Goal: Transaction & Acquisition: Purchase product/service

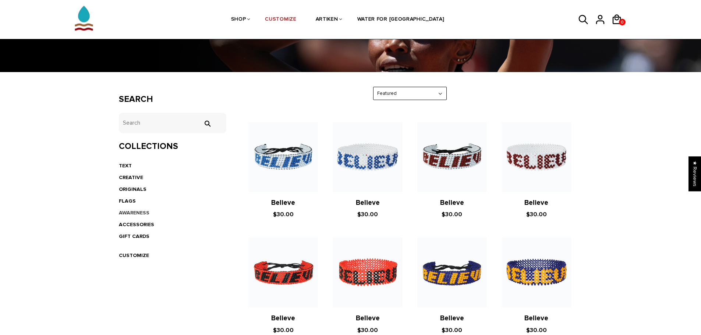
scroll to position [87, 0]
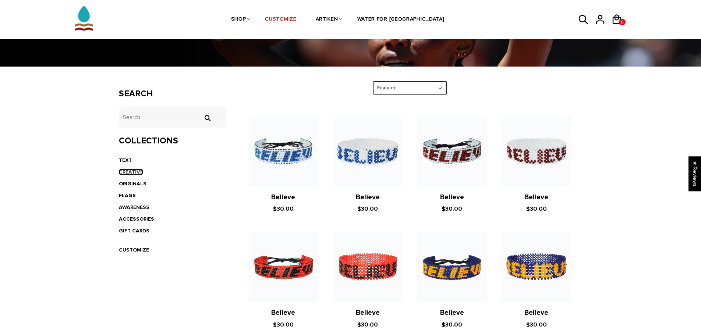
click at [136, 171] on link "CREATIVE" at bounding box center [131, 172] width 24 height 6
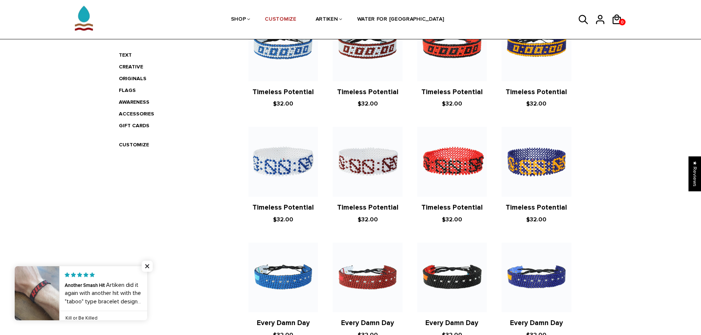
scroll to position [147, 0]
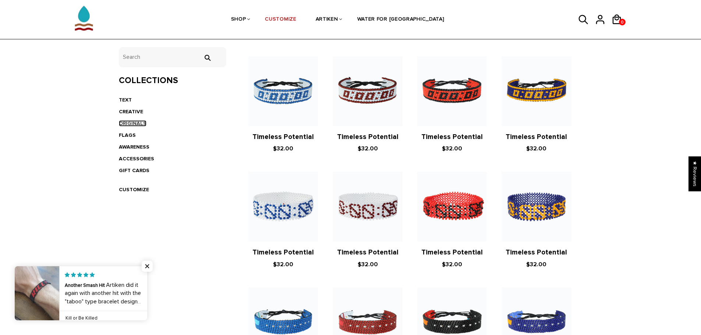
click at [137, 125] on link "ORIGINALS" at bounding box center [133, 123] width 28 height 6
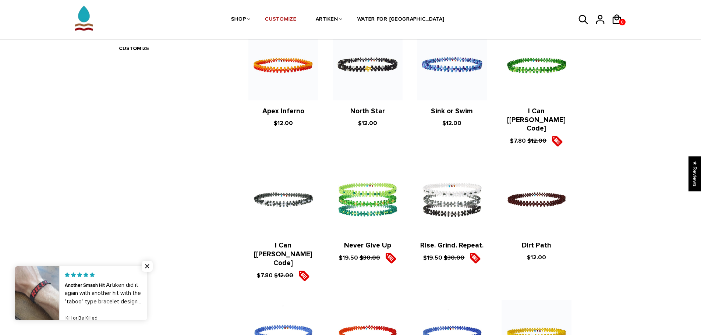
scroll to position [147, 0]
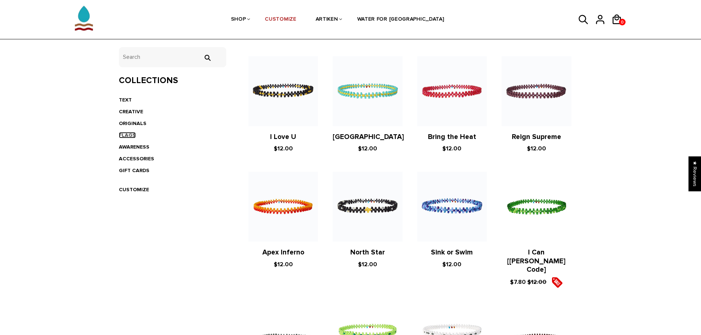
click at [130, 135] on link "FLAGS" at bounding box center [127, 135] width 17 height 6
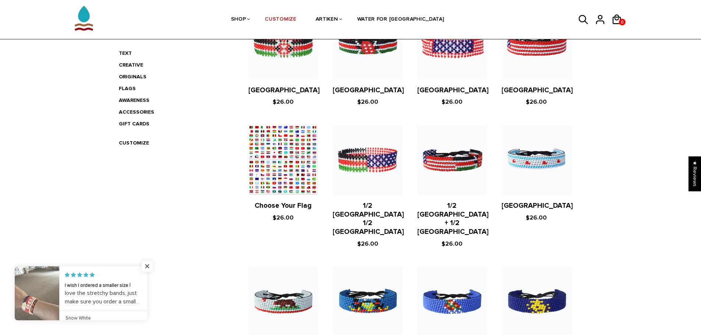
scroll to position [184, 0]
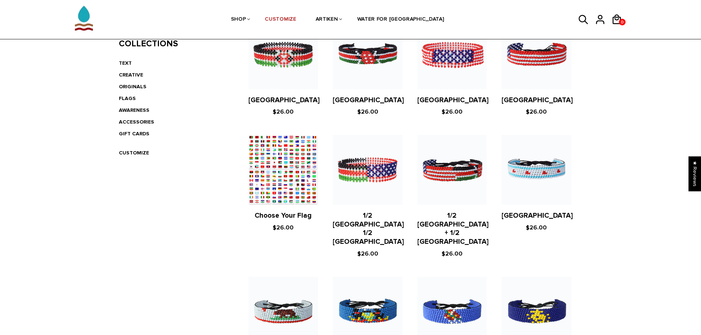
click at [547, 173] on figure at bounding box center [537, 170] width 70 height 70
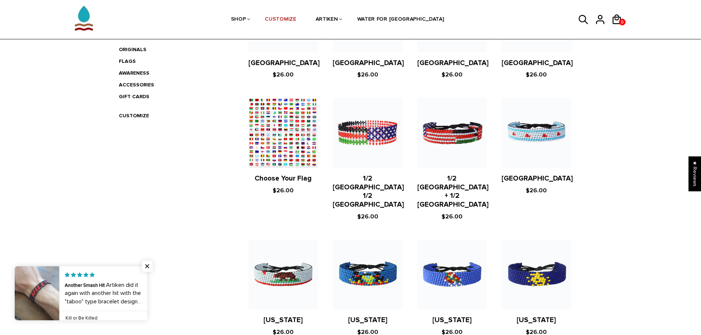
scroll to position [221, 0]
click at [276, 157] on figure at bounding box center [283, 133] width 70 height 70
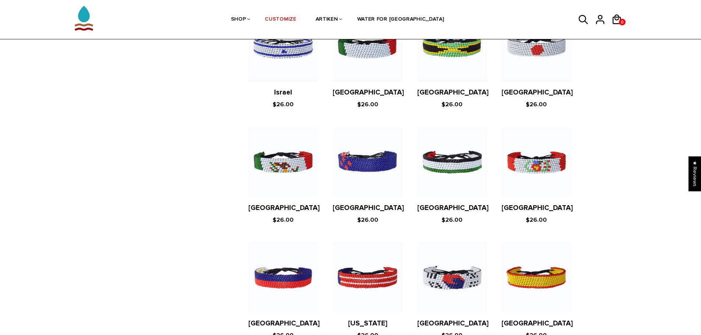
scroll to position [1288, 0]
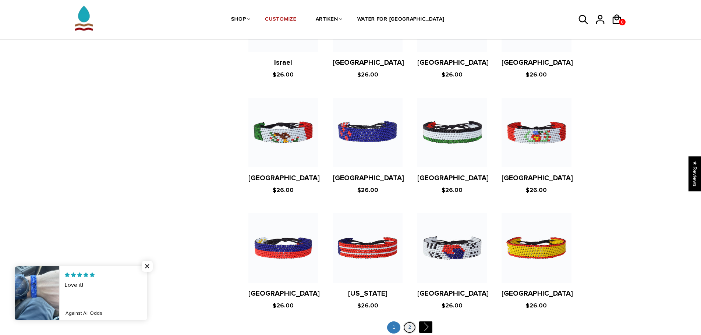
click at [412, 322] on link "2" at bounding box center [409, 328] width 13 height 12
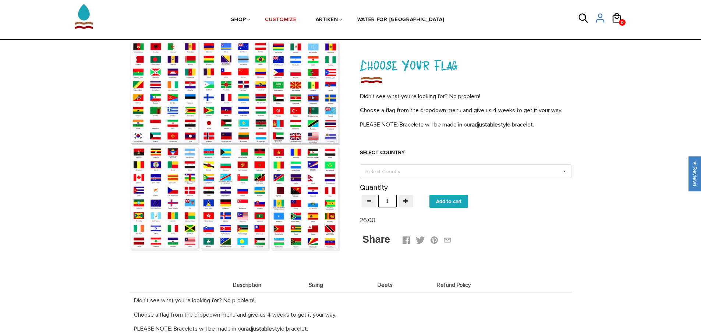
scroll to position [37, 0]
click at [390, 169] on div "Select Country" at bounding box center [387, 171] width 47 height 8
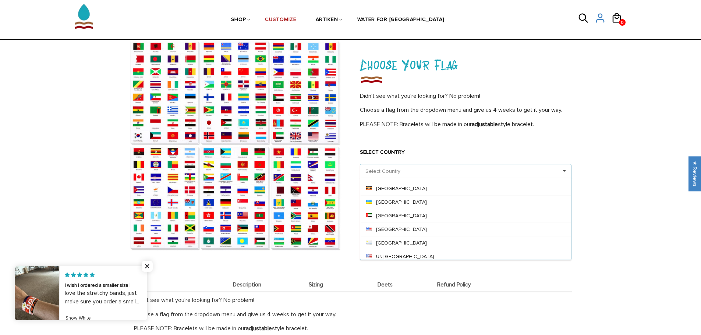
scroll to position [3226, 0]
click at [350, 155] on div at bounding box center [235, 146] width 232 height 212
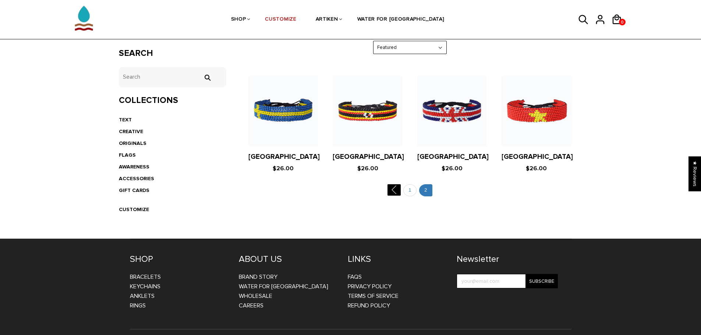
scroll to position [147, 0]
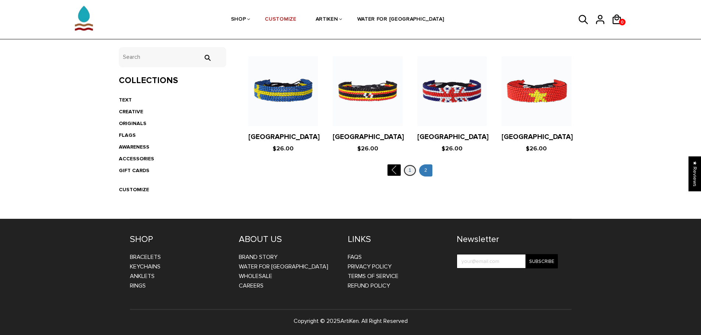
click at [405, 170] on link "1" at bounding box center [409, 170] width 13 height 12
